Goal: Task Accomplishment & Management: Use online tool/utility

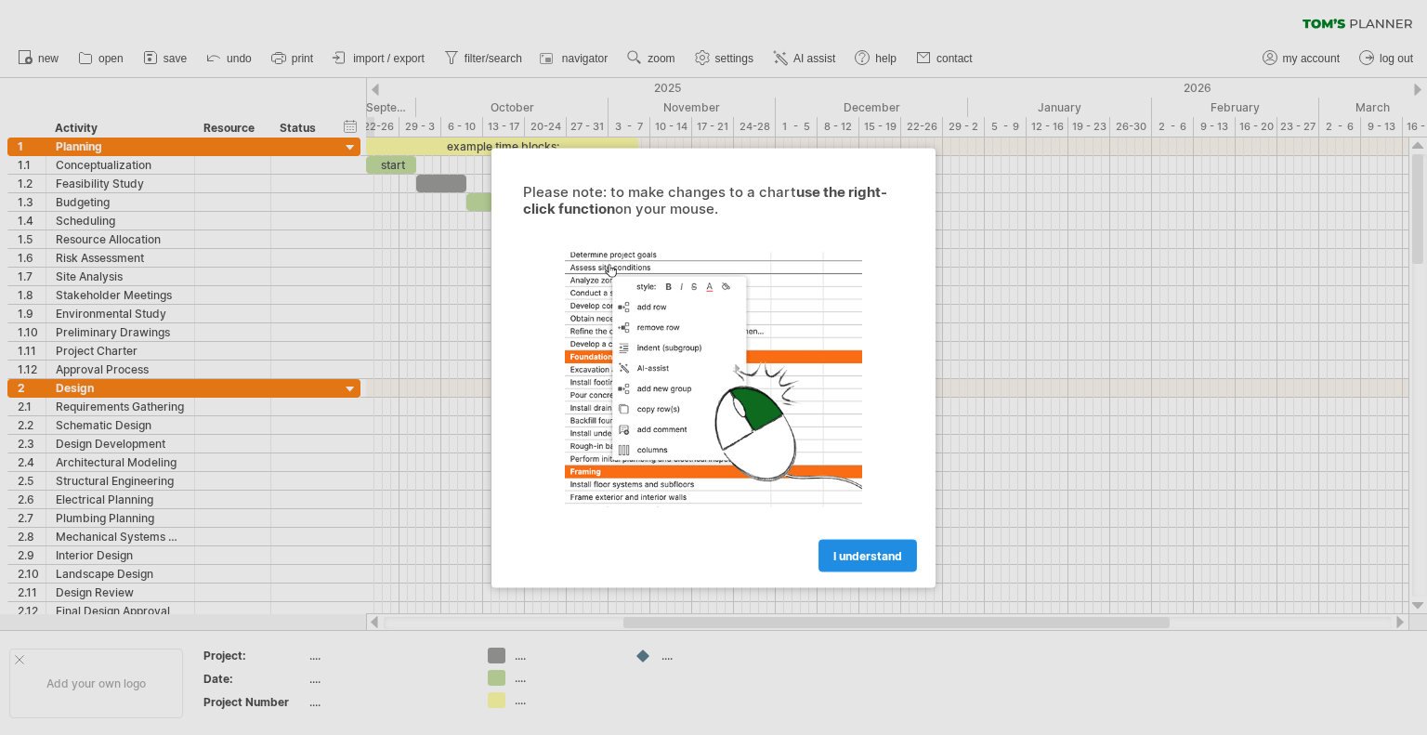
click at [858, 548] on span "I understand" at bounding box center [867, 555] width 69 height 14
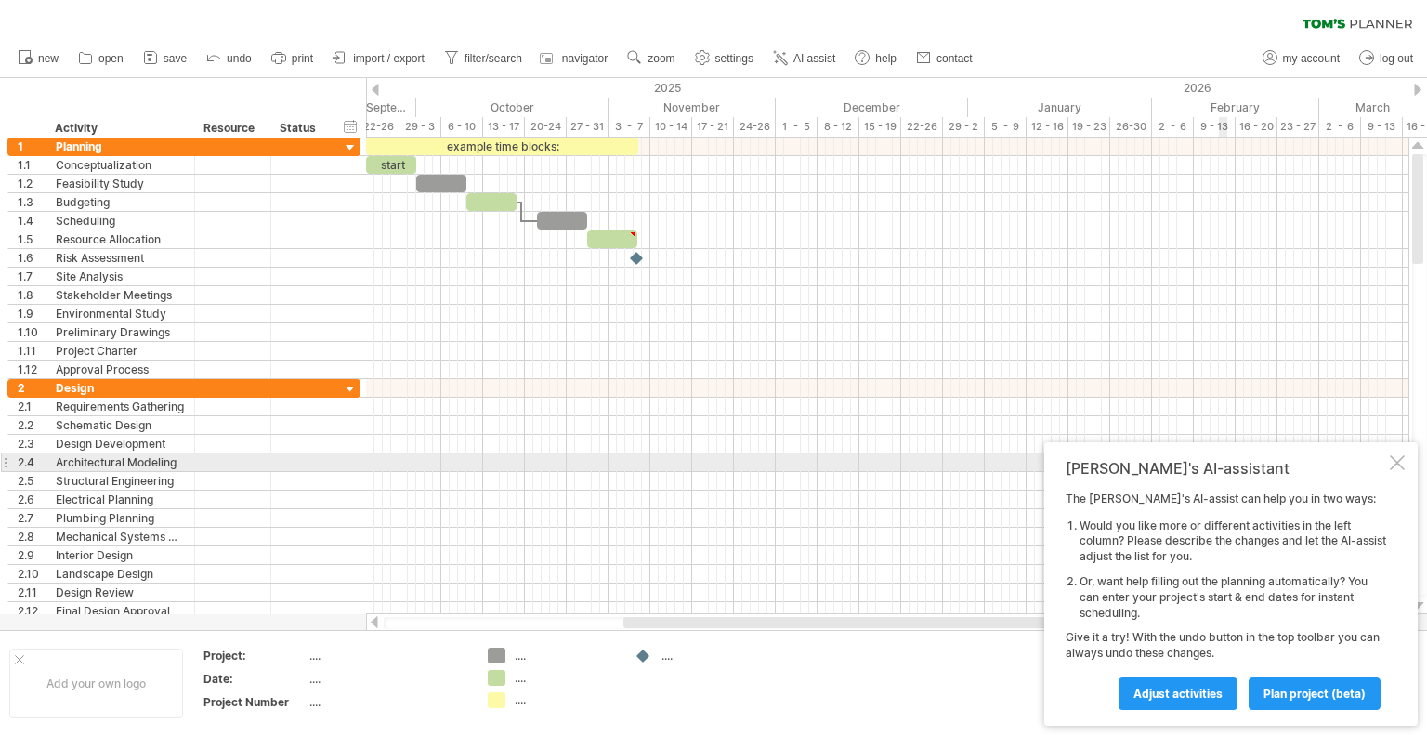
click at [1397, 464] on div at bounding box center [1397, 462] width 15 height 15
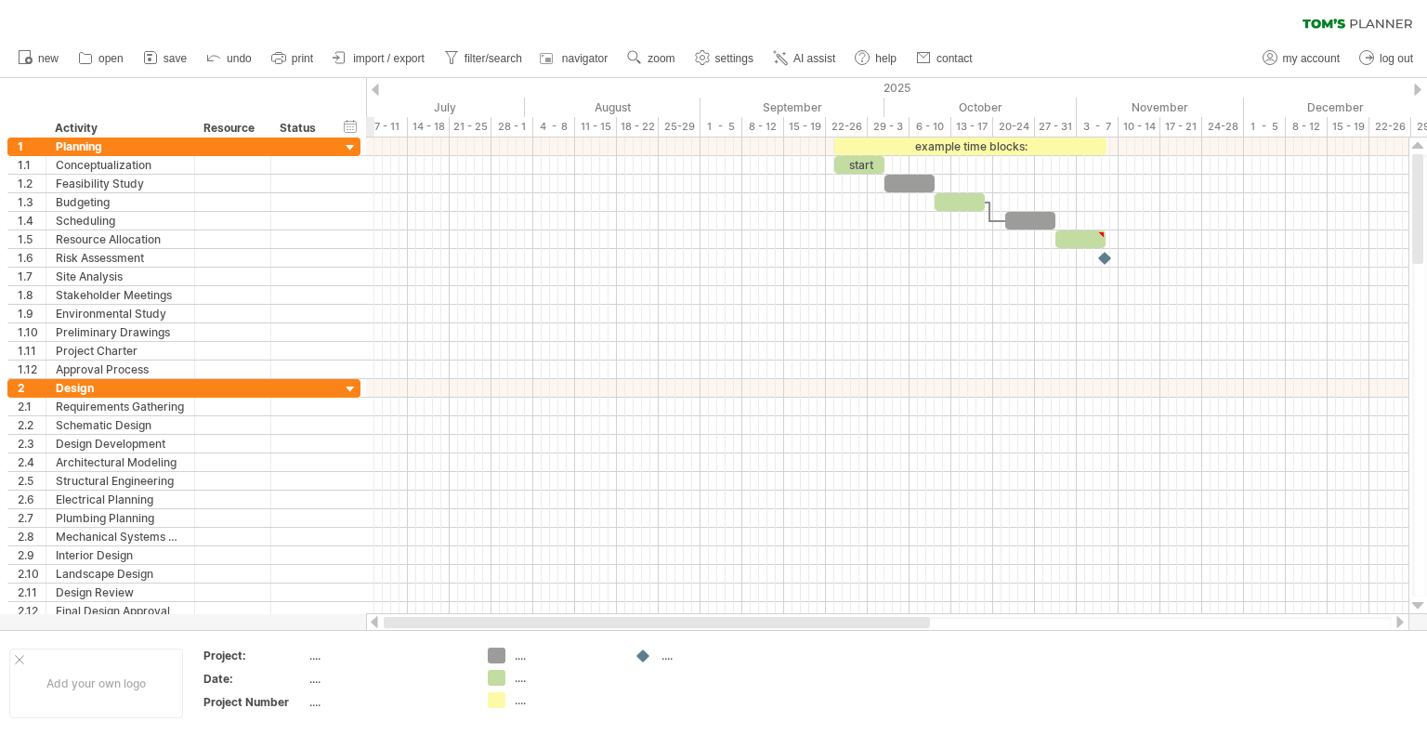
drag, startPoint x: 740, startPoint y: 622, endPoint x: 418, endPoint y: 622, distance: 322.4
click at [418, 622] on div at bounding box center [657, 622] width 546 height 11
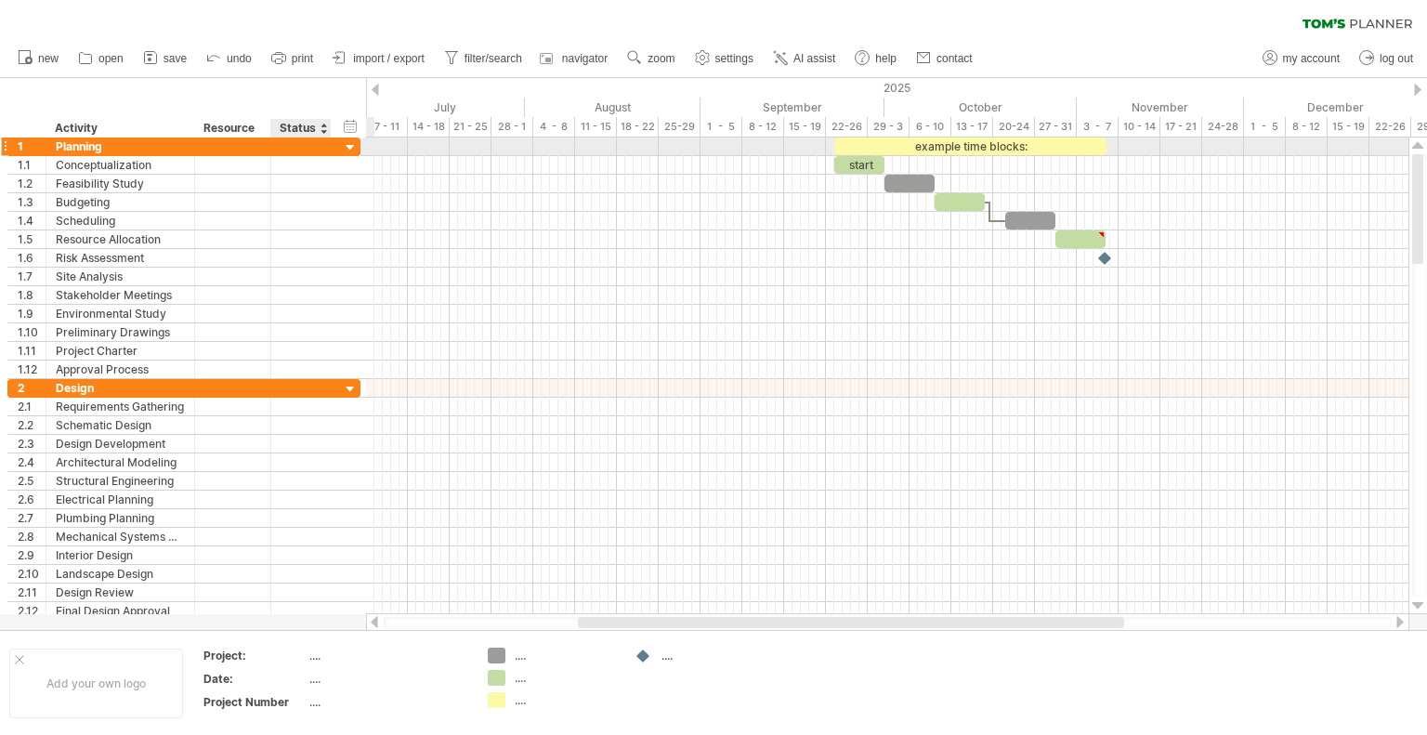
click at [349, 147] on div at bounding box center [351, 148] width 18 height 18
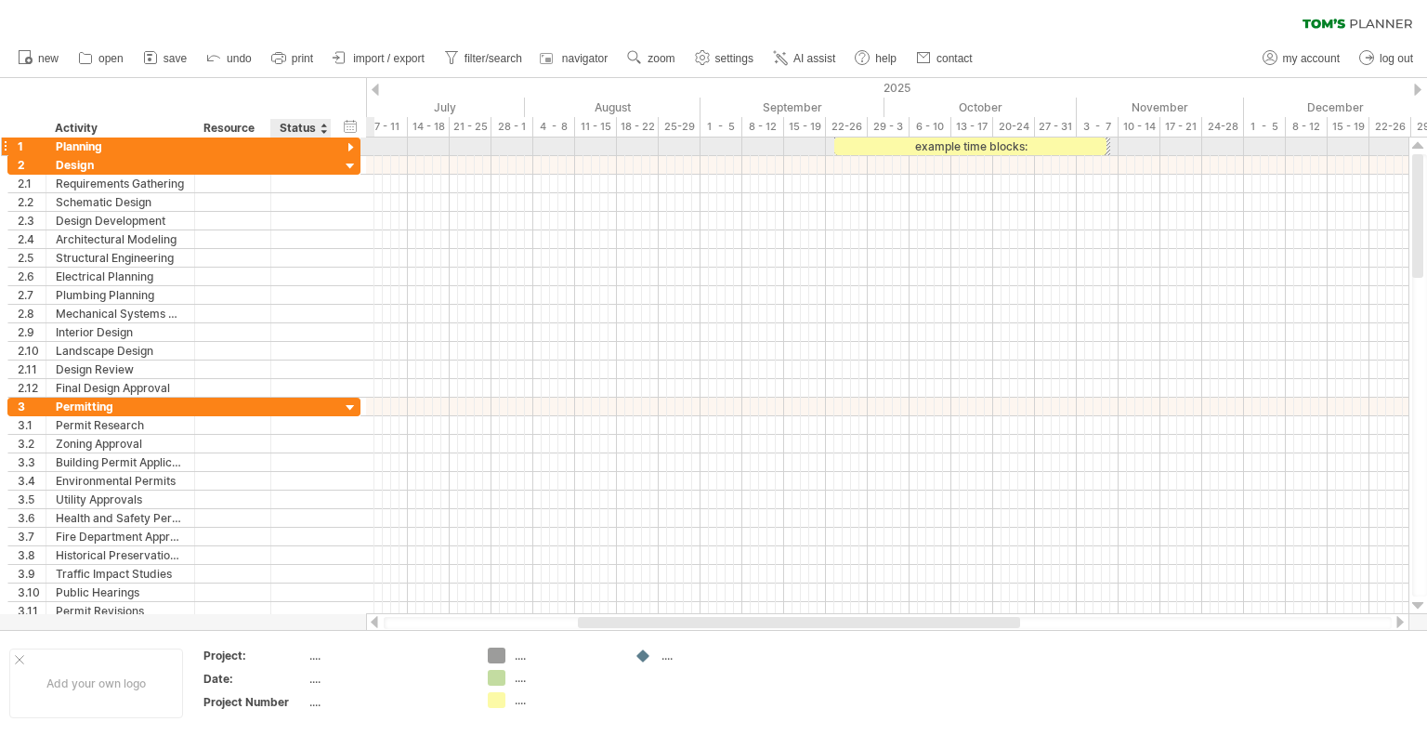
click at [351, 144] on div at bounding box center [351, 148] width 18 height 18
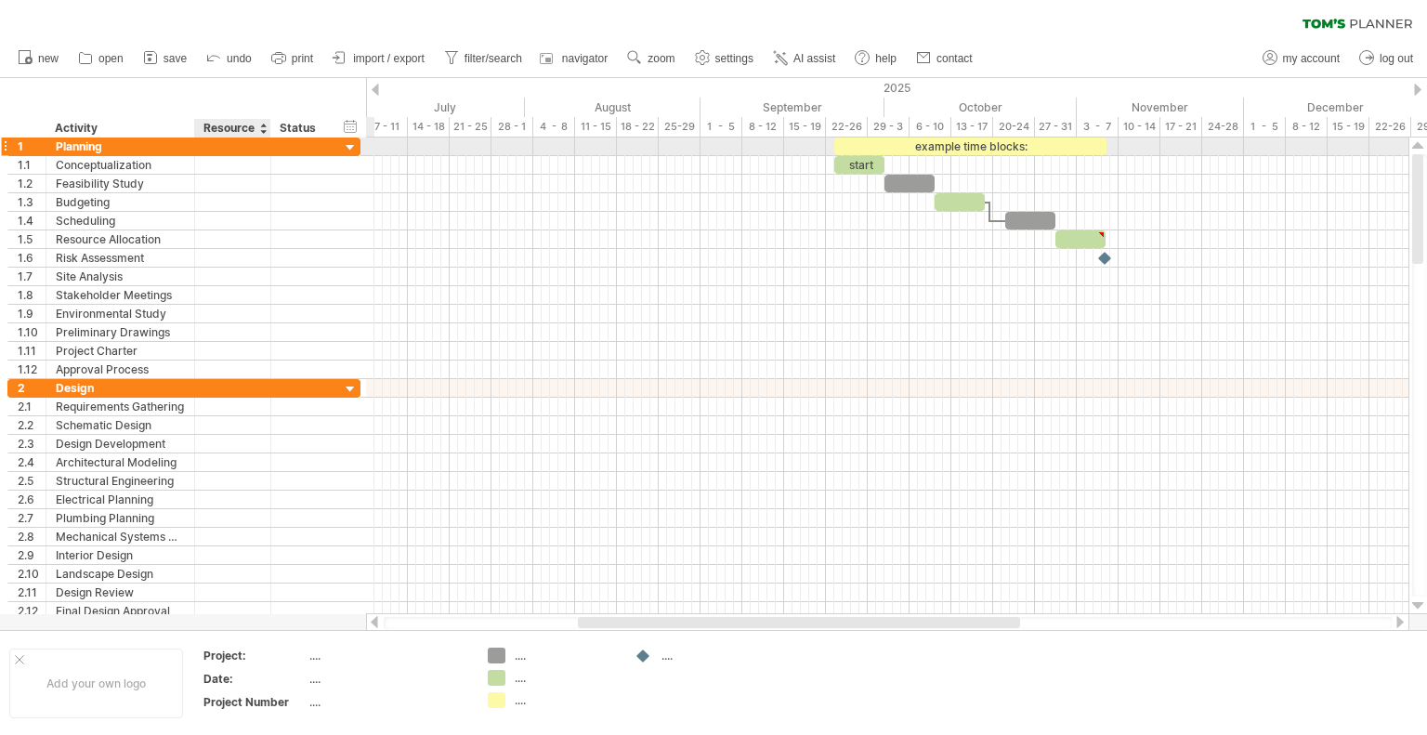
click at [235, 148] on div at bounding box center [232, 147] width 57 height 18
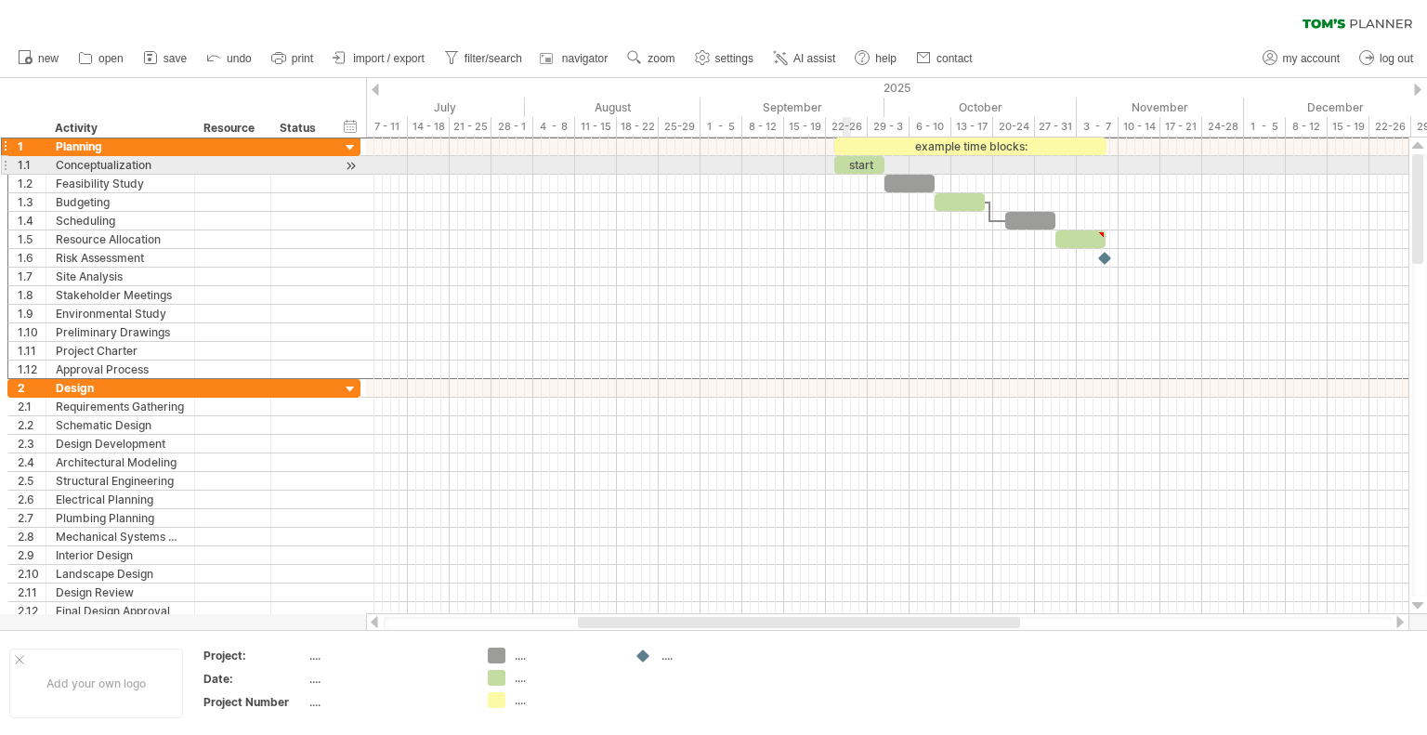
click at [845, 164] on div "start" at bounding box center [859, 165] width 50 height 18
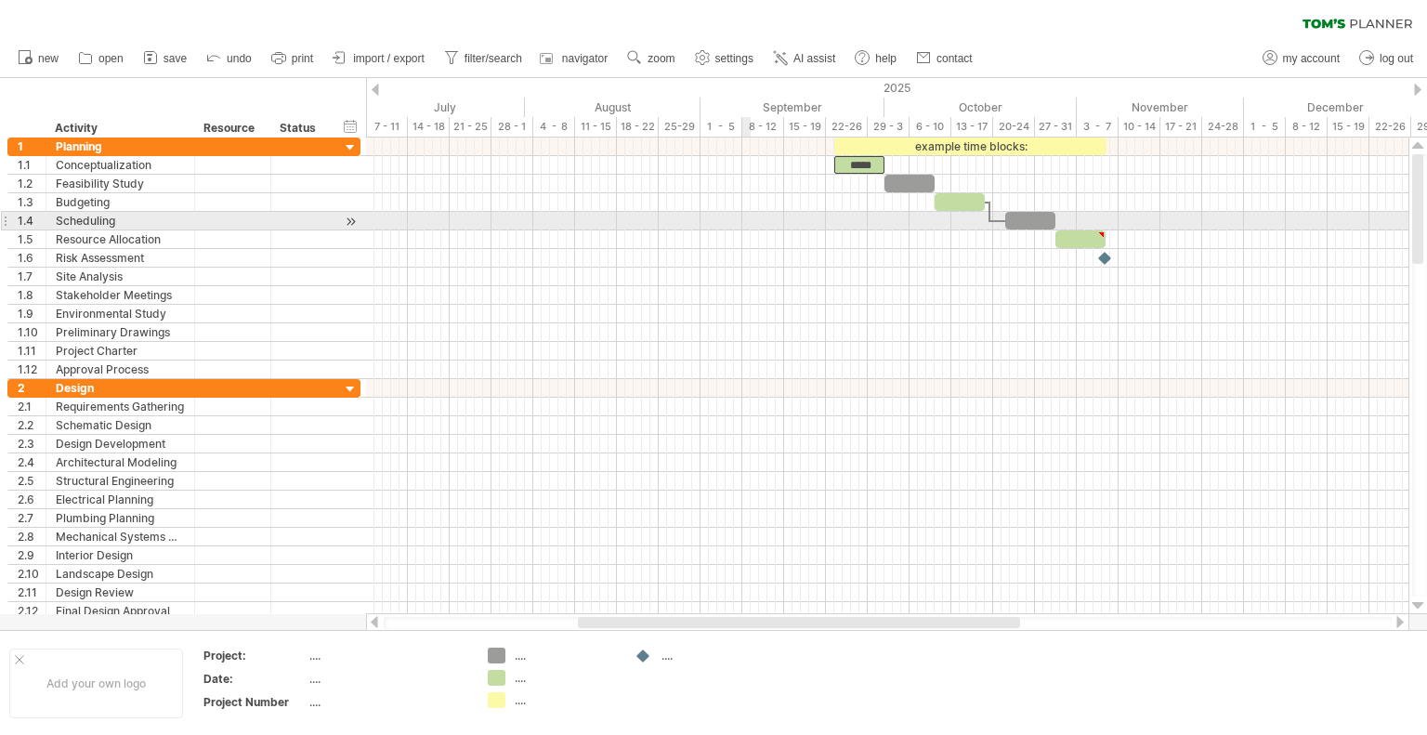
click at [743, 221] on div at bounding box center [887, 221] width 1042 height 19
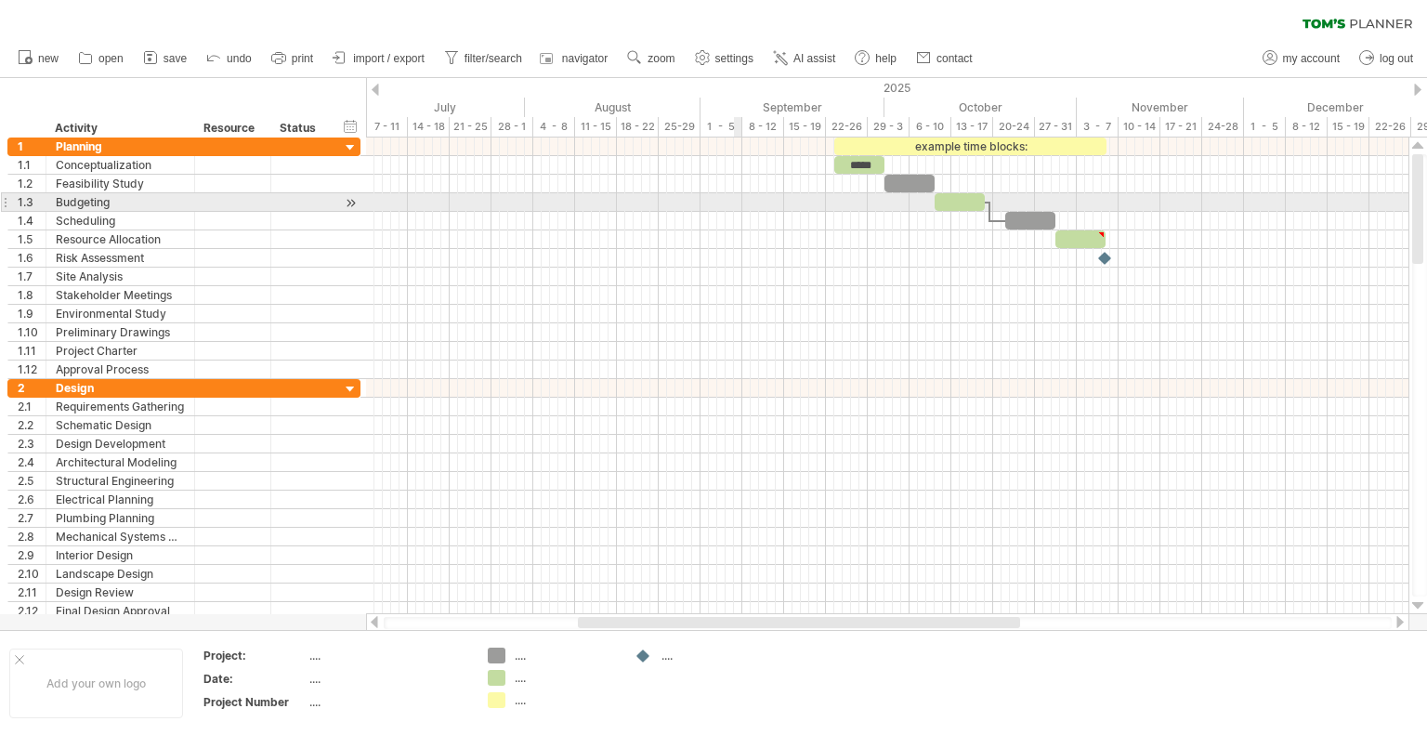
click at [735, 189] on div at bounding box center [887, 184] width 1042 height 19
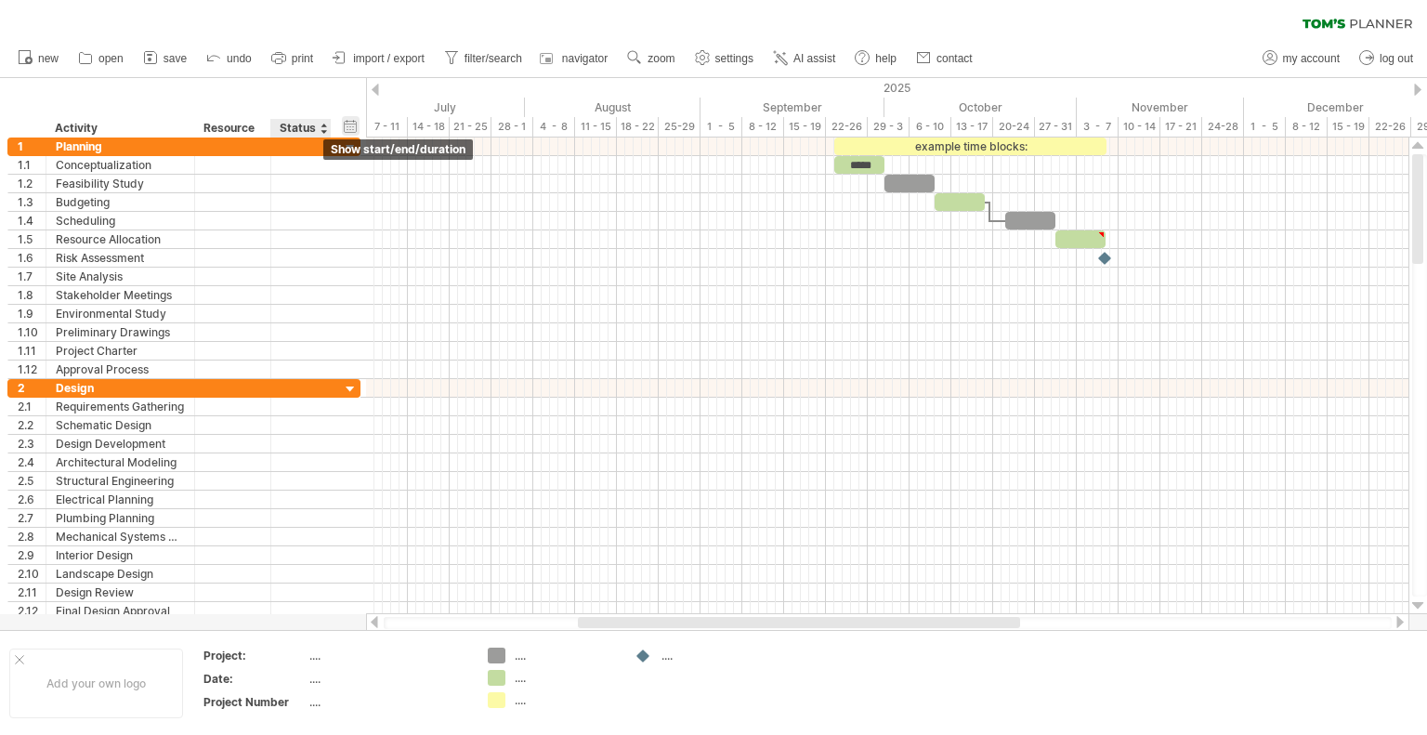
click at [347, 121] on div "hide start/end/duration show start/end/duration" at bounding box center [351, 126] width 18 height 20
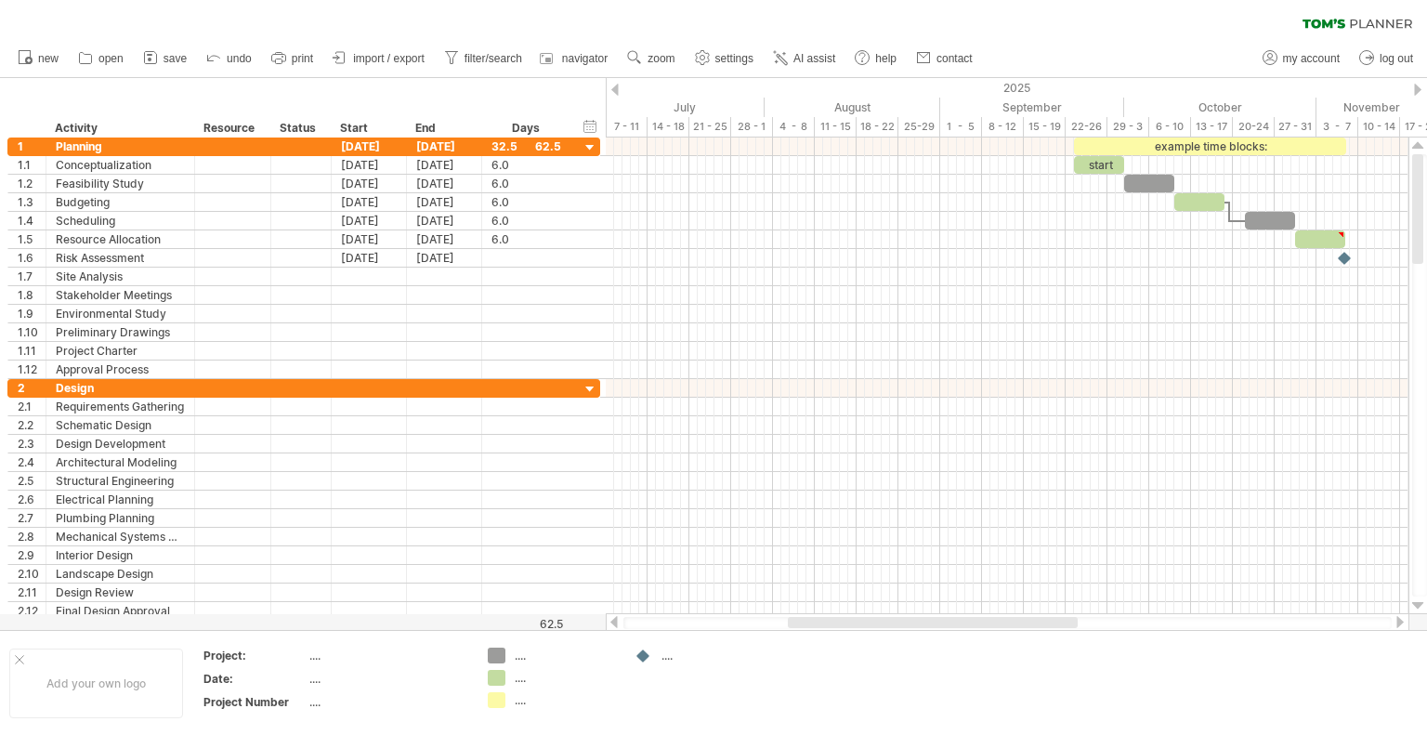
click at [1369, 30] on div "clear filter reapply filter" at bounding box center [713, 19] width 1427 height 39
click at [1369, 25] on icon at bounding box center [1381, 24] width 61 height 8
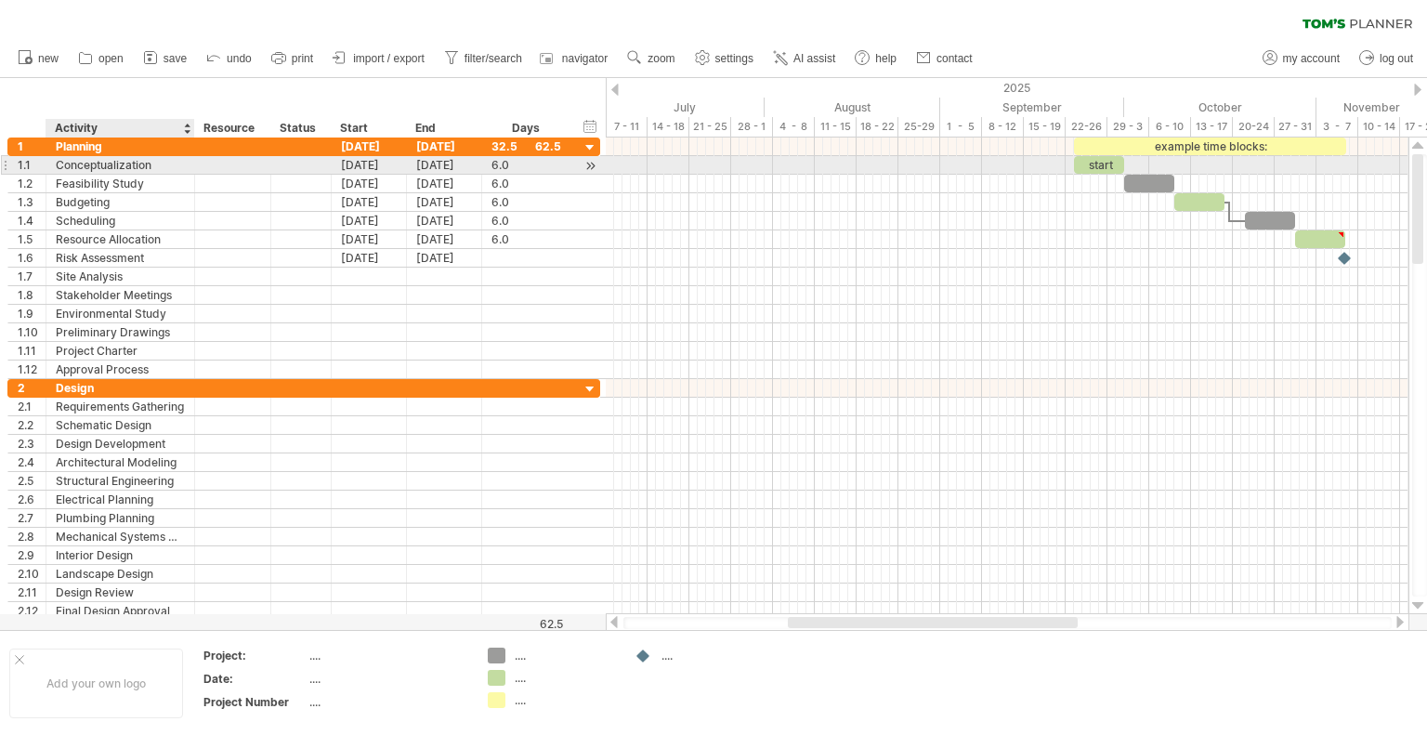
click at [119, 165] on div "Conceptualization" at bounding box center [120, 165] width 129 height 18
click at [119, 165] on input "**********" at bounding box center [120, 165] width 129 height 18
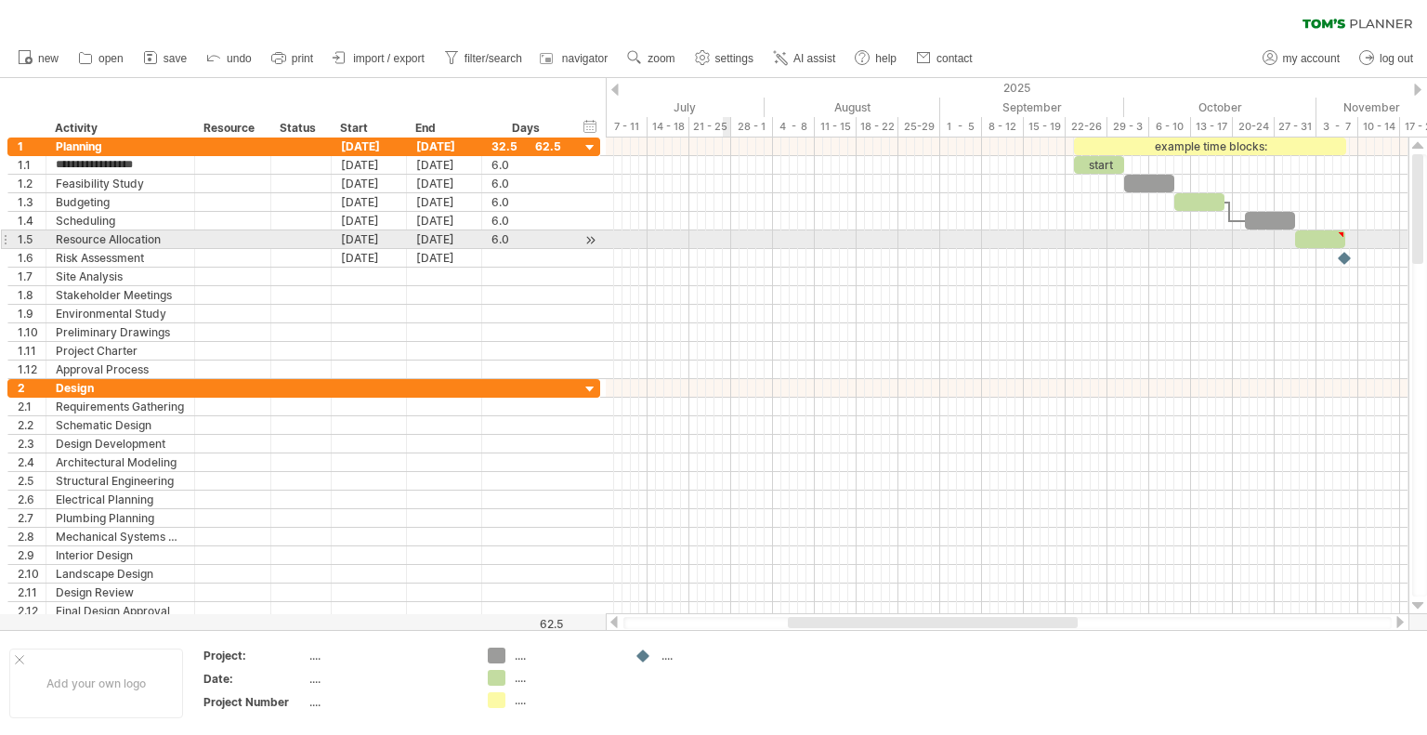
click at [727, 242] on div at bounding box center [1007, 239] width 803 height 19
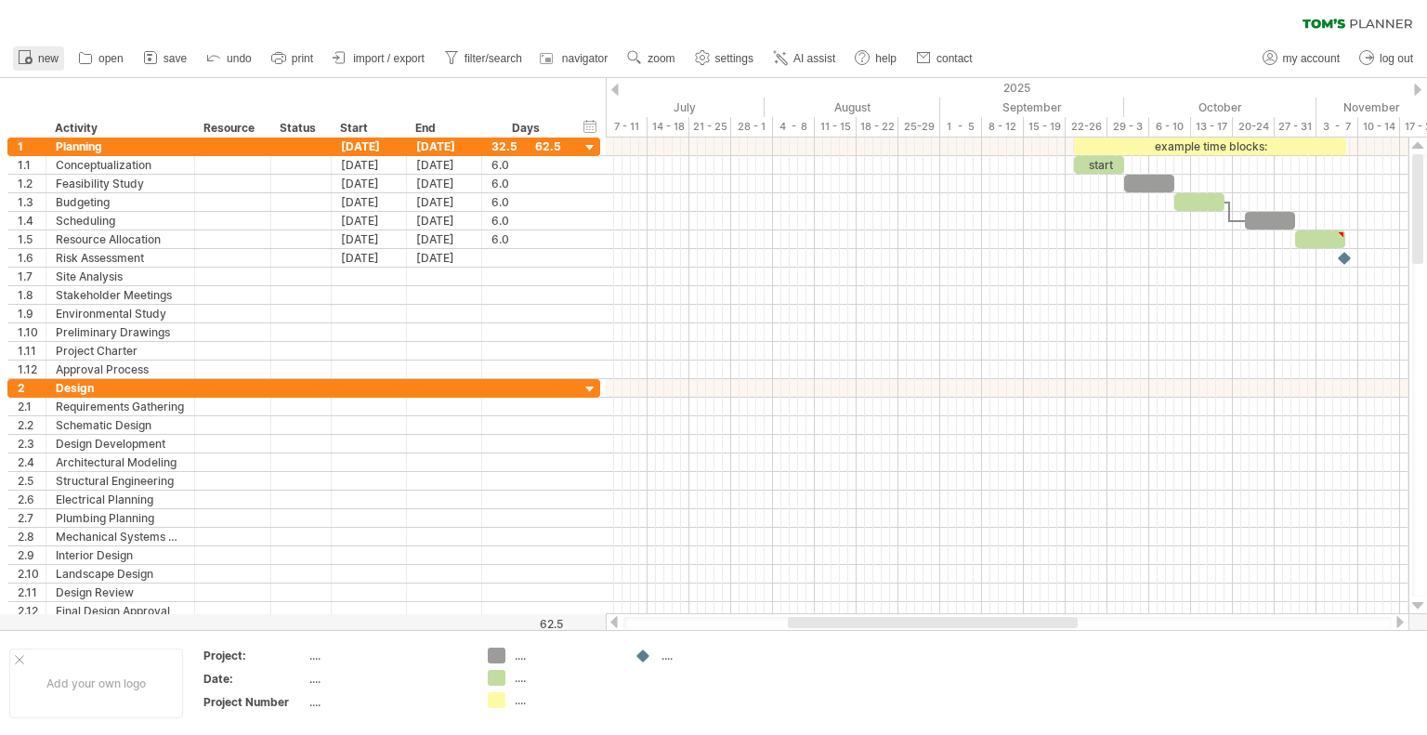
click at [24, 59] on icon at bounding box center [25, 56] width 19 height 19
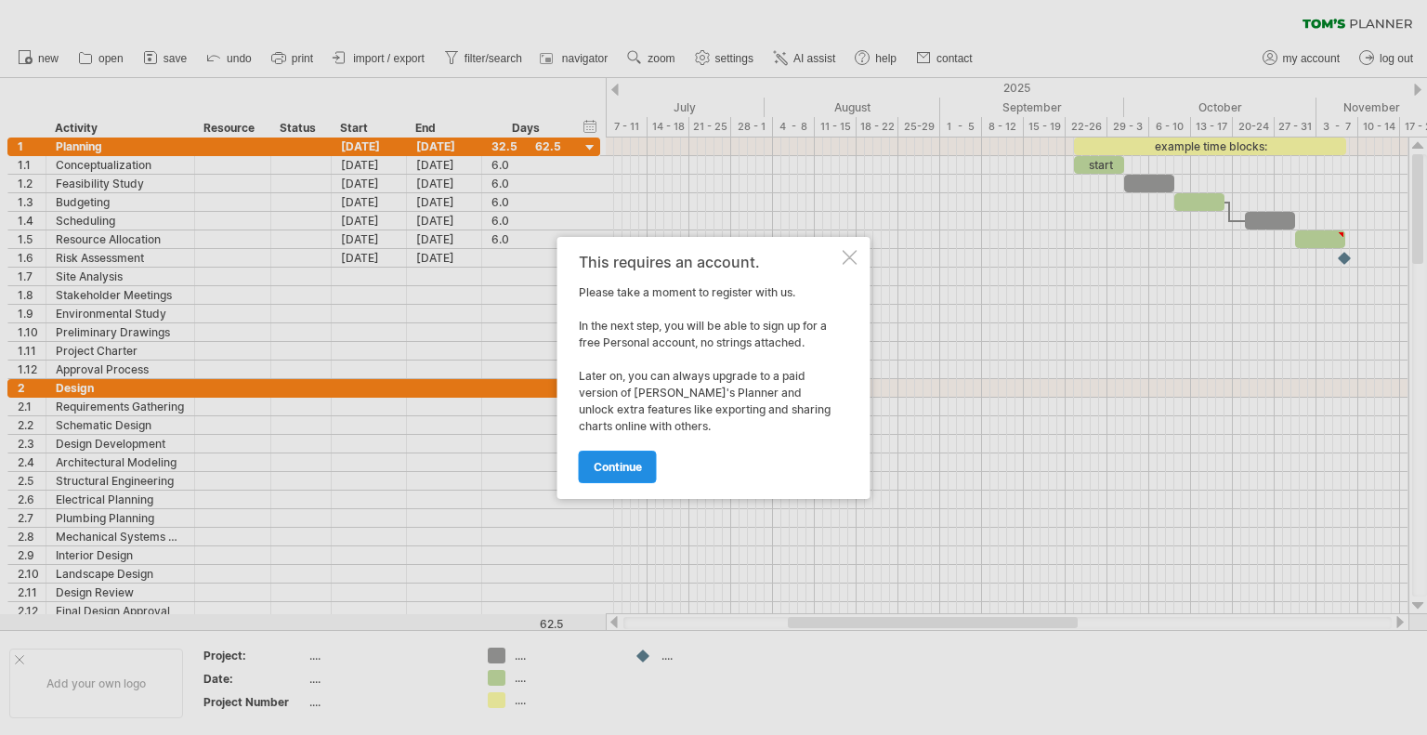
click at [630, 467] on span "continue" at bounding box center [618, 467] width 48 height 14
